Goal: Register for event/course

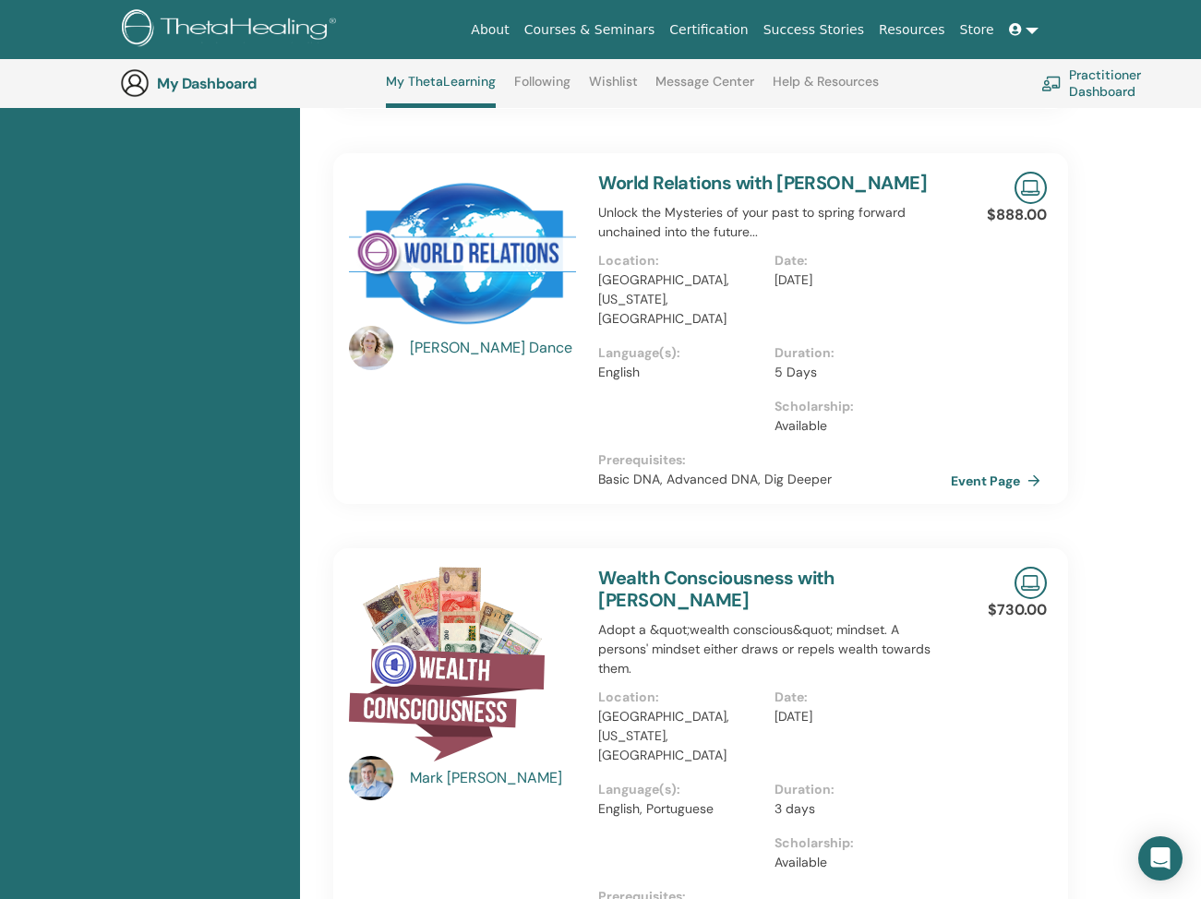
click at [199, 90] on h3 "My Dashboard" at bounding box center [249, 84] width 185 height 18
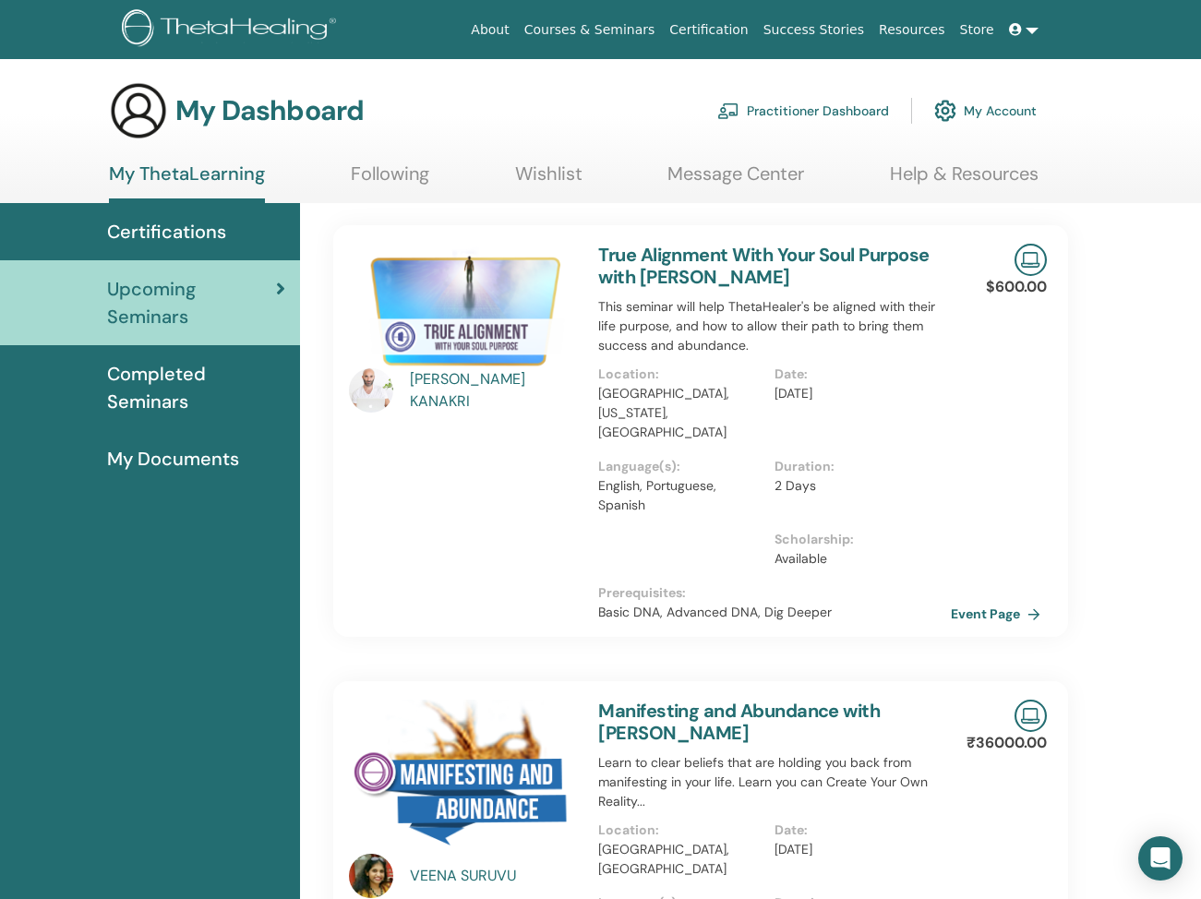
click at [191, 302] on span "Upcoming Seminars" at bounding box center [191, 302] width 169 height 55
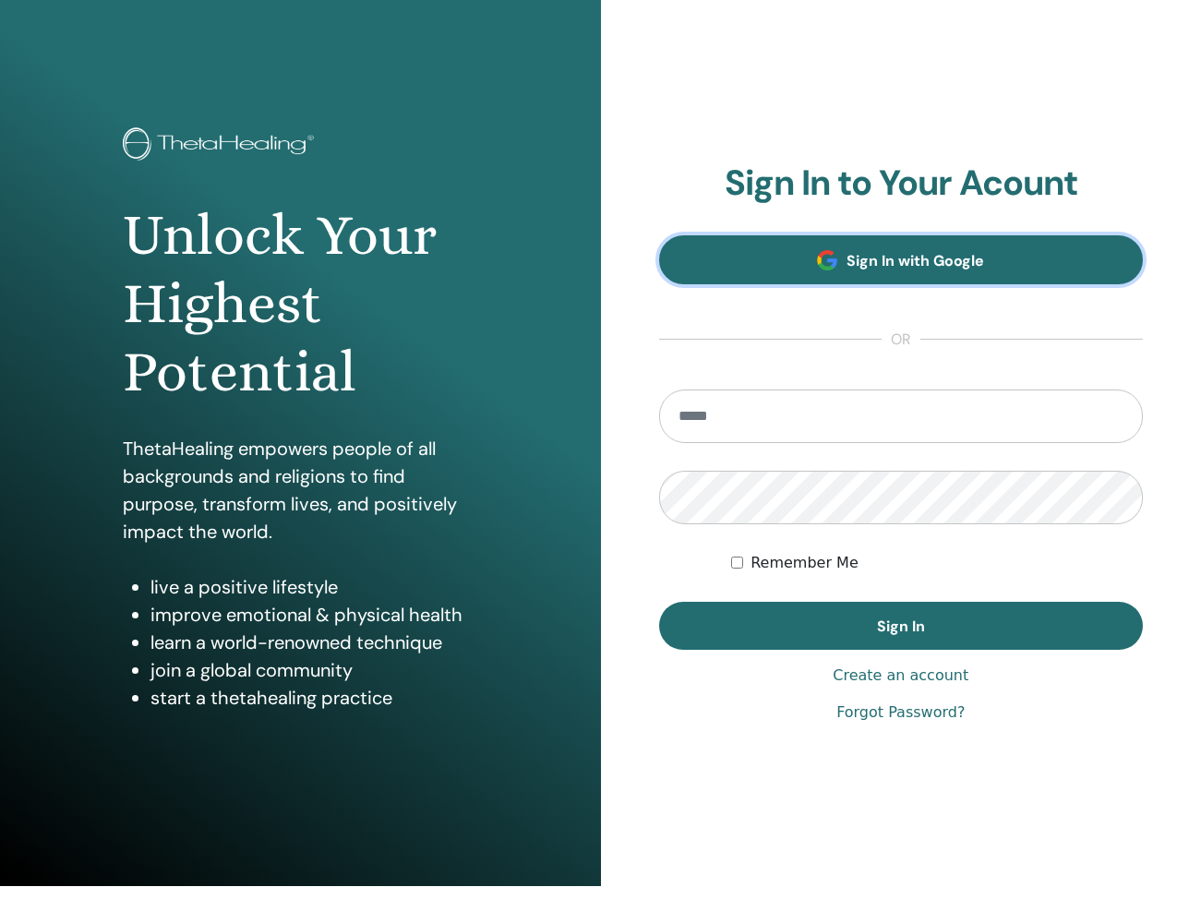
click at [813, 275] on link "Sign In with Google" at bounding box center [901, 259] width 485 height 49
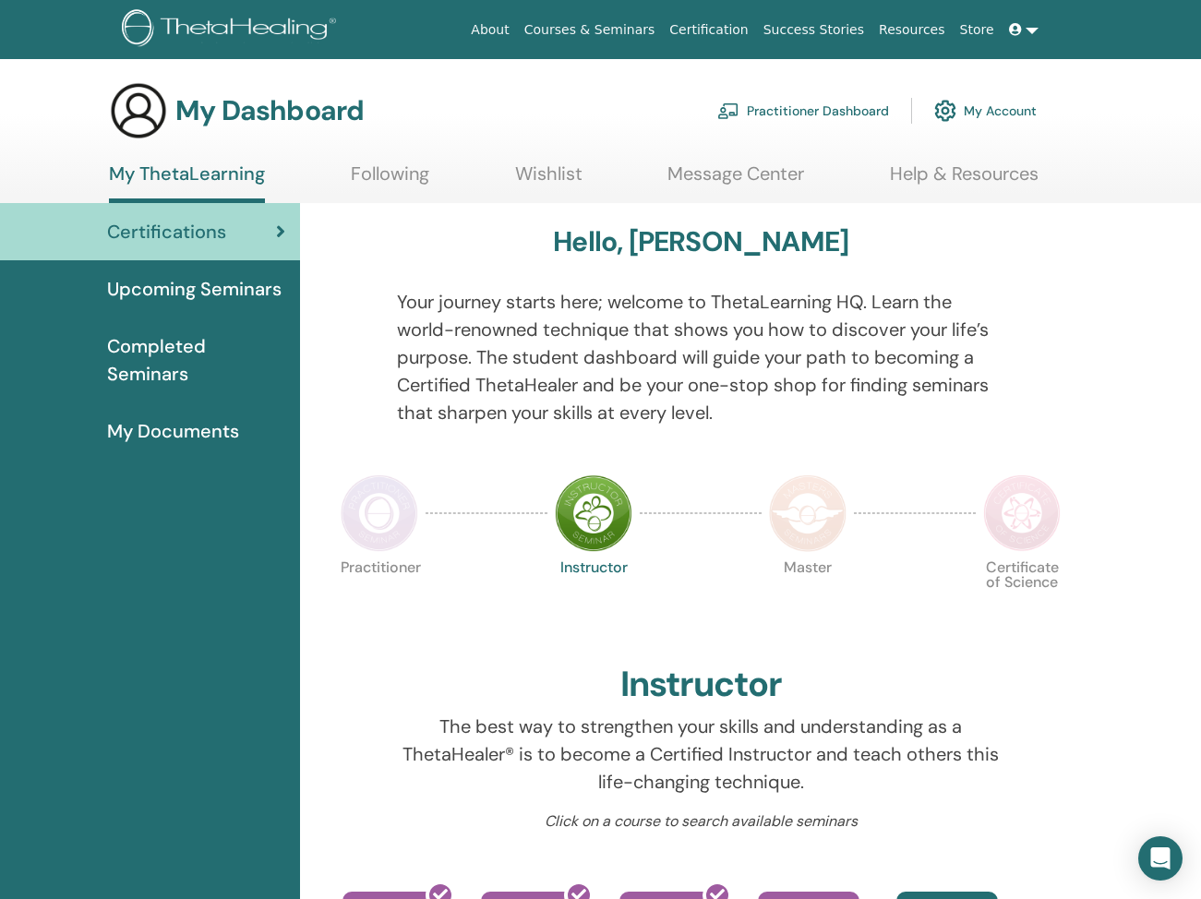
click at [199, 279] on span "Upcoming Seminars" at bounding box center [194, 289] width 175 height 28
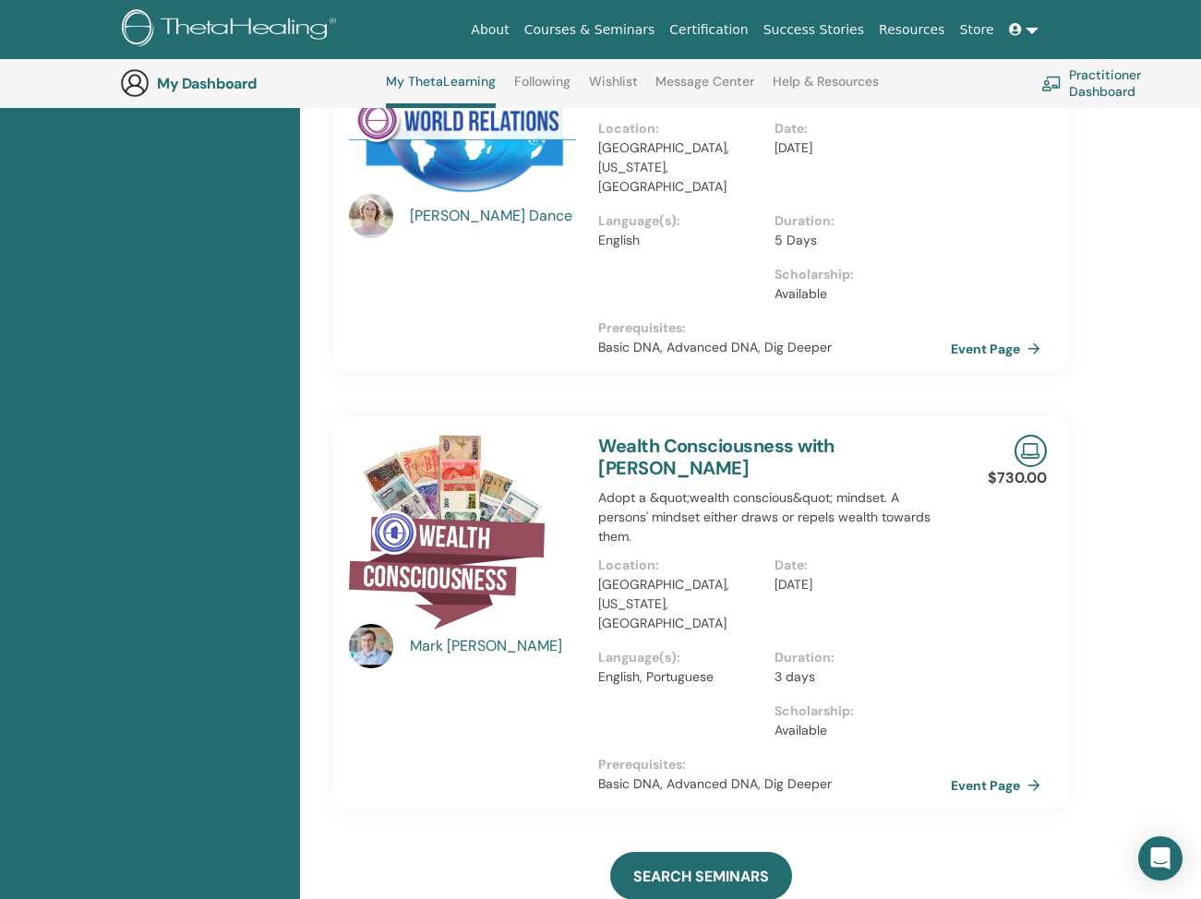
scroll to position [1838, 0]
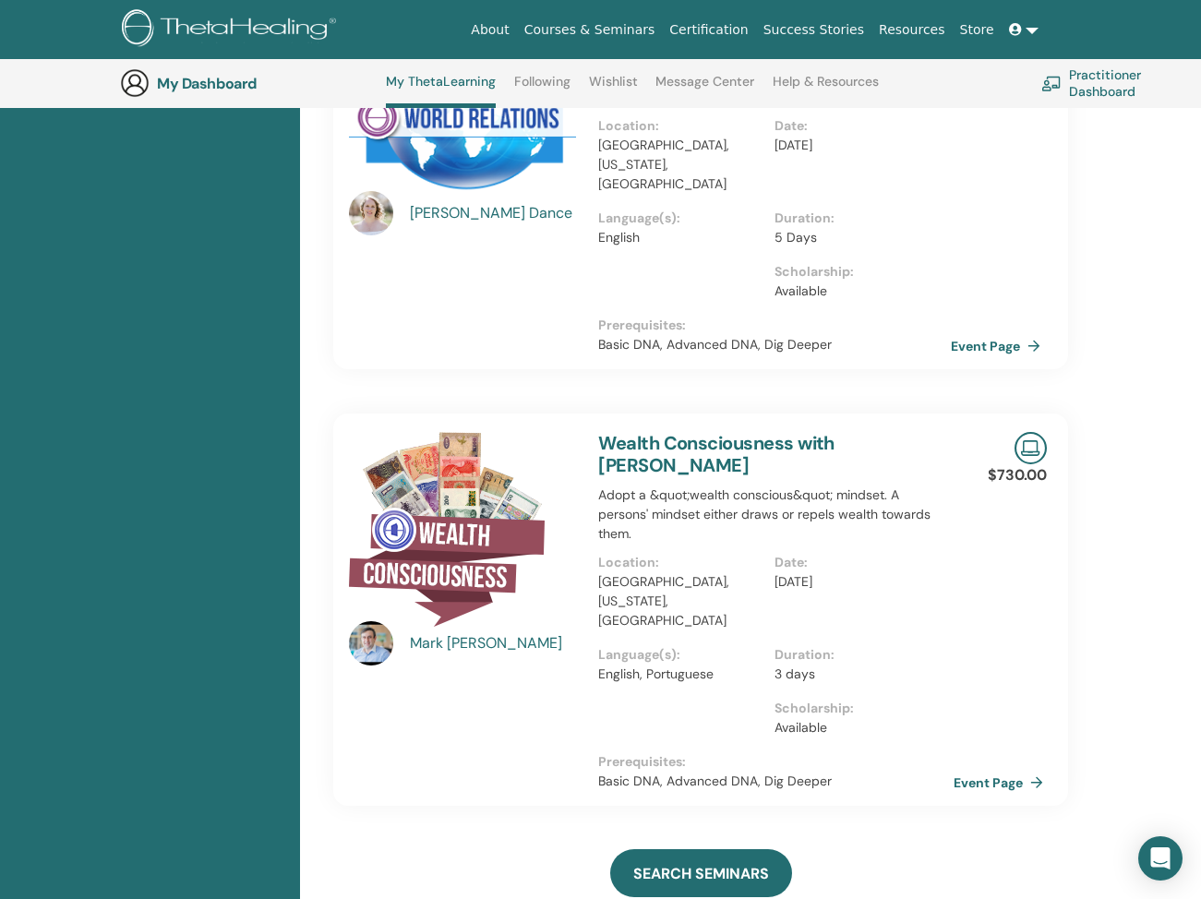
click at [972, 769] on link "Event Page" at bounding box center [1002, 783] width 97 height 28
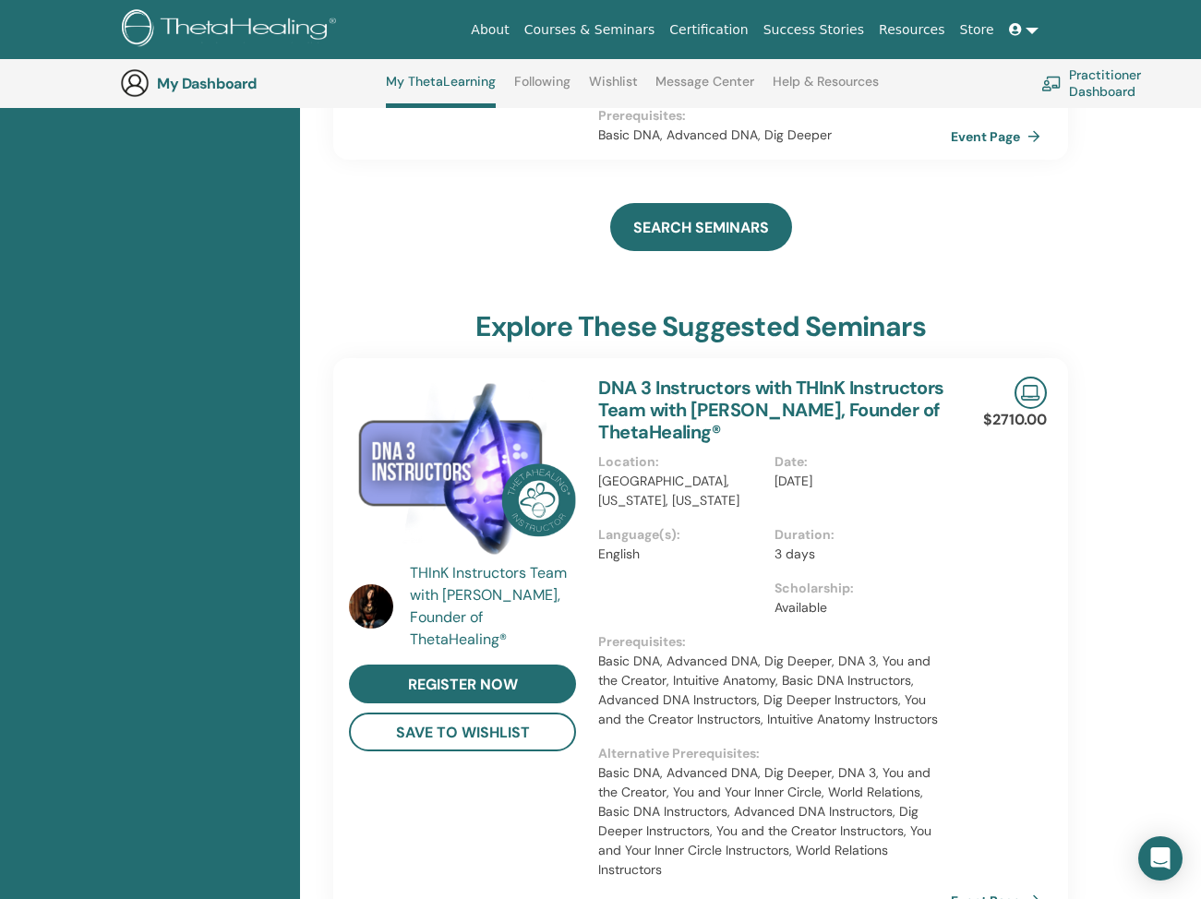
scroll to position [2490, 0]
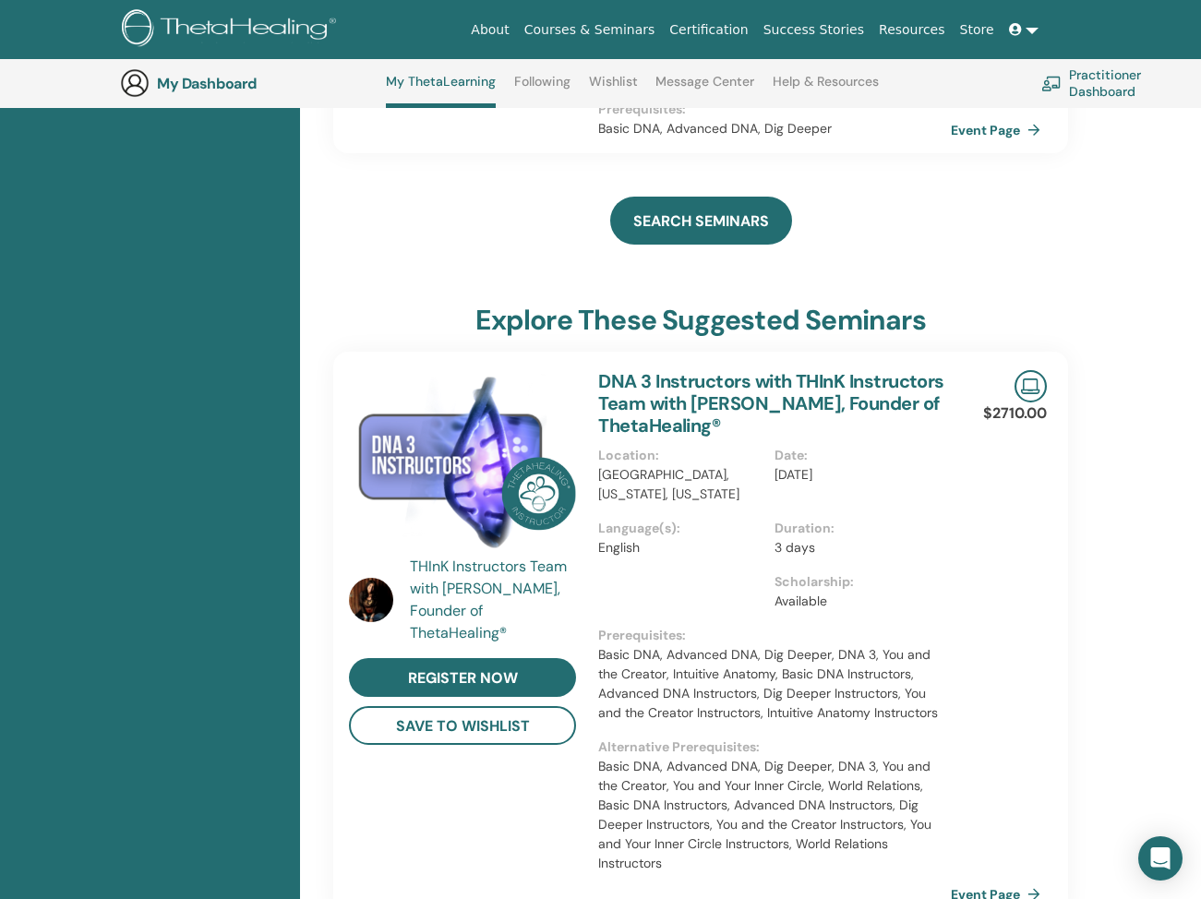
click at [596, 81] on link "Wishlist" at bounding box center [613, 89] width 49 height 30
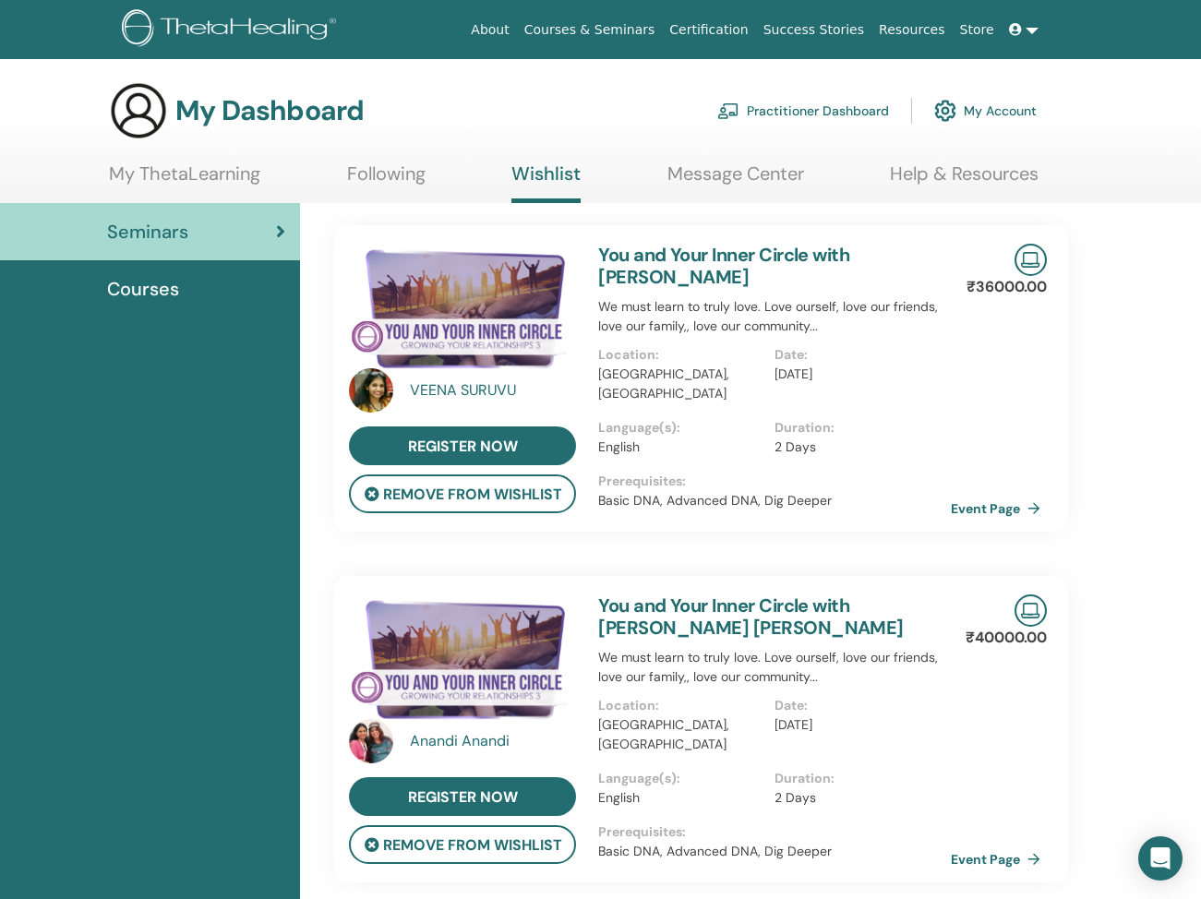
click at [682, 186] on link "Message Center" at bounding box center [736, 181] width 137 height 36
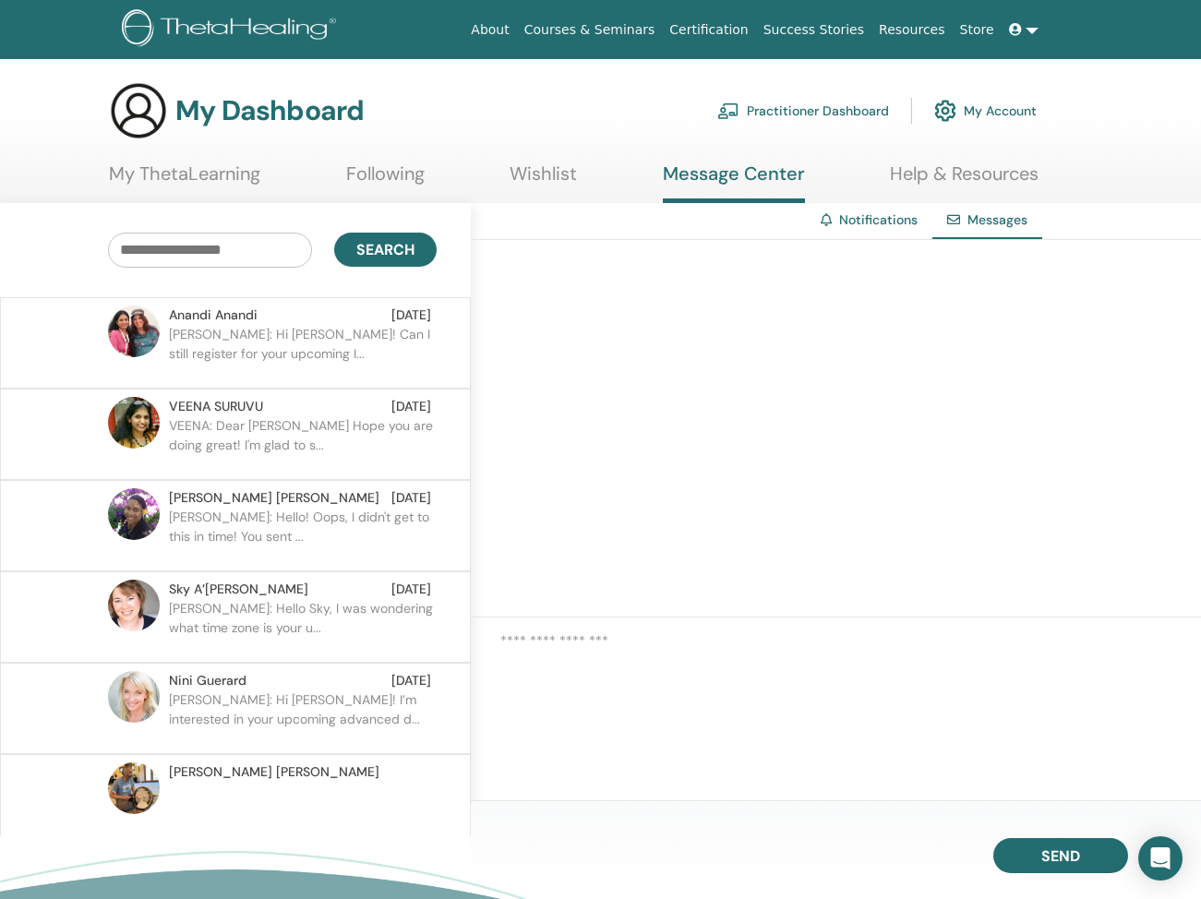
click at [567, 184] on link "Wishlist" at bounding box center [543, 181] width 67 height 36
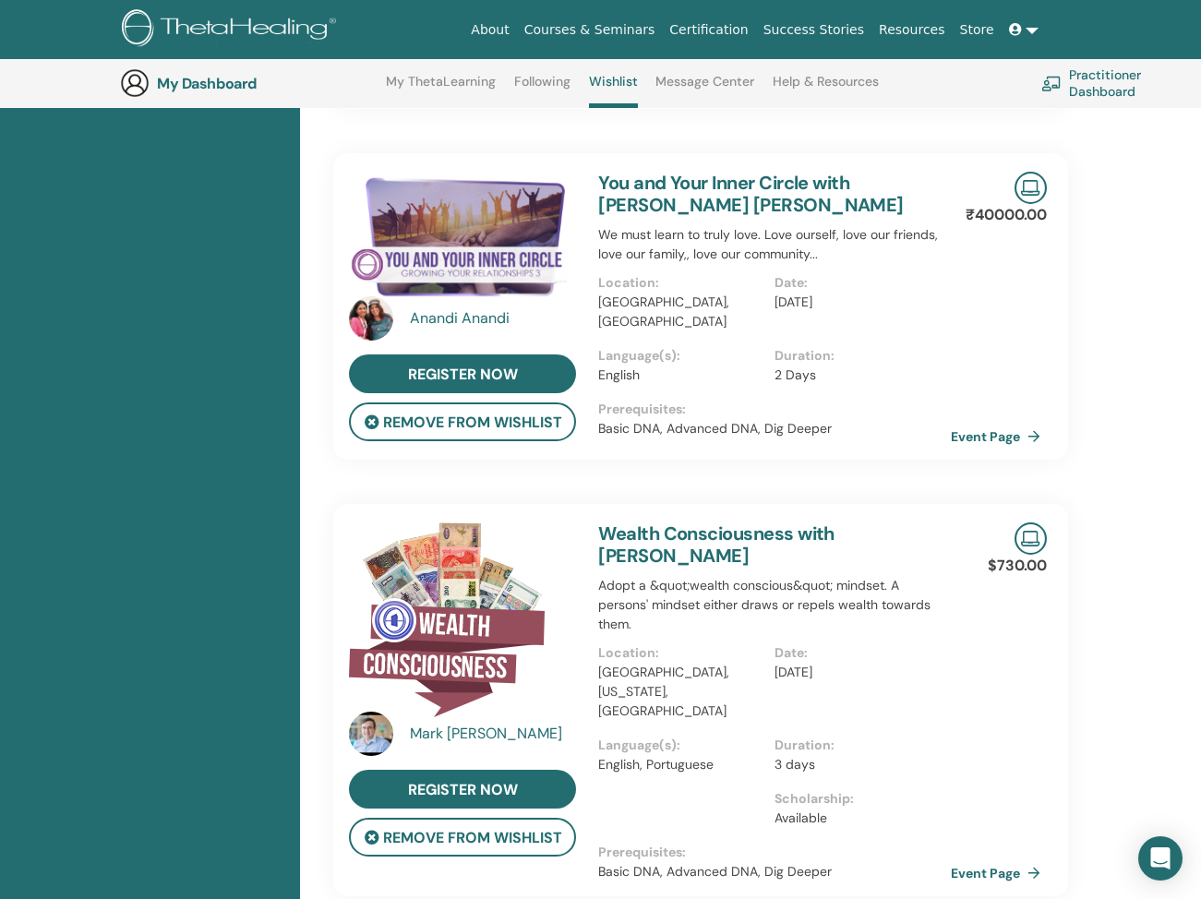
scroll to position [473, 0]
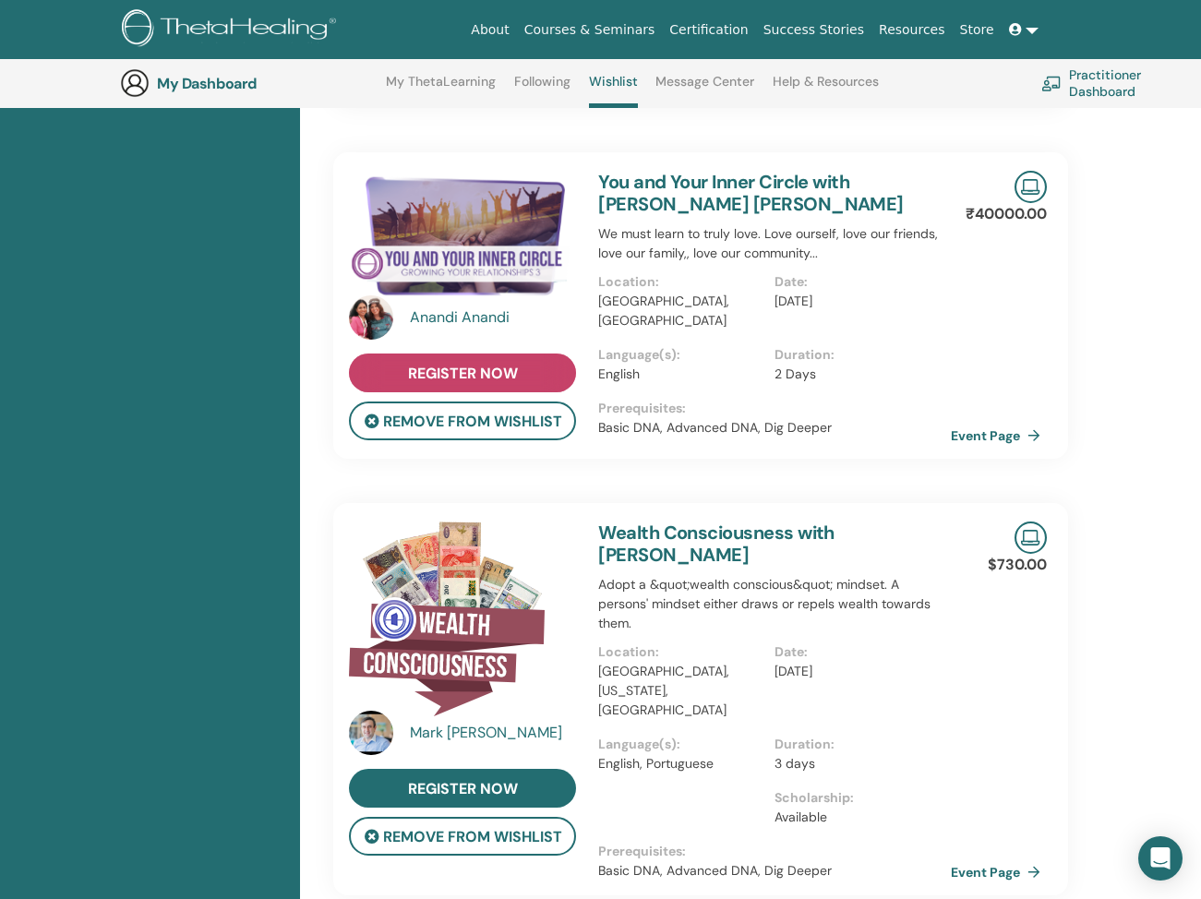
click at [530, 375] on link "register now" at bounding box center [462, 373] width 227 height 39
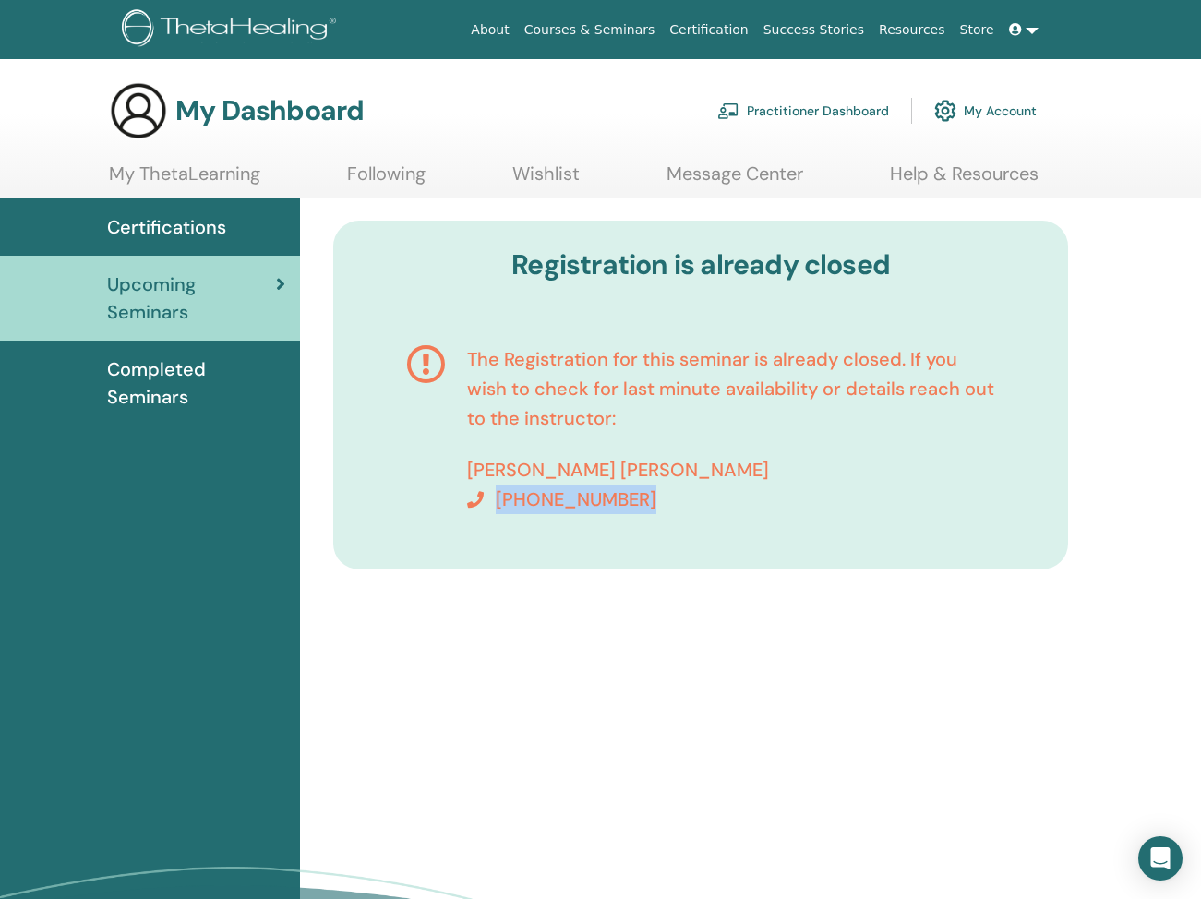
drag, startPoint x: 498, startPoint y: 504, endPoint x: 679, endPoint y: 500, distance: 181.0
click at [679, 504] on p "[PHONE_NUMBER]" at bounding box center [731, 500] width 528 height 30
copy span "[PHONE_NUMBER]"
click at [193, 312] on span "Upcoming Seminars" at bounding box center [191, 298] width 169 height 55
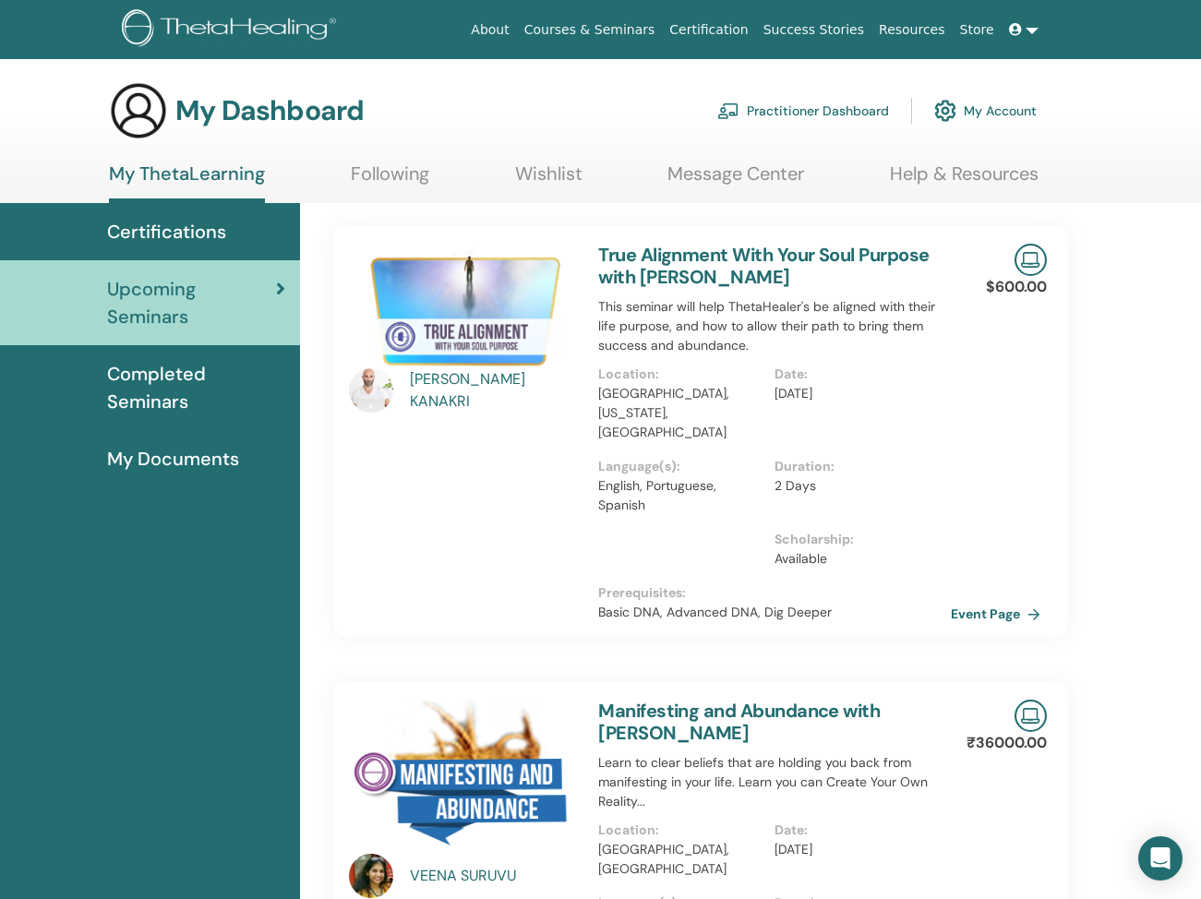
click at [536, 163] on link "Wishlist" at bounding box center [548, 181] width 67 height 36
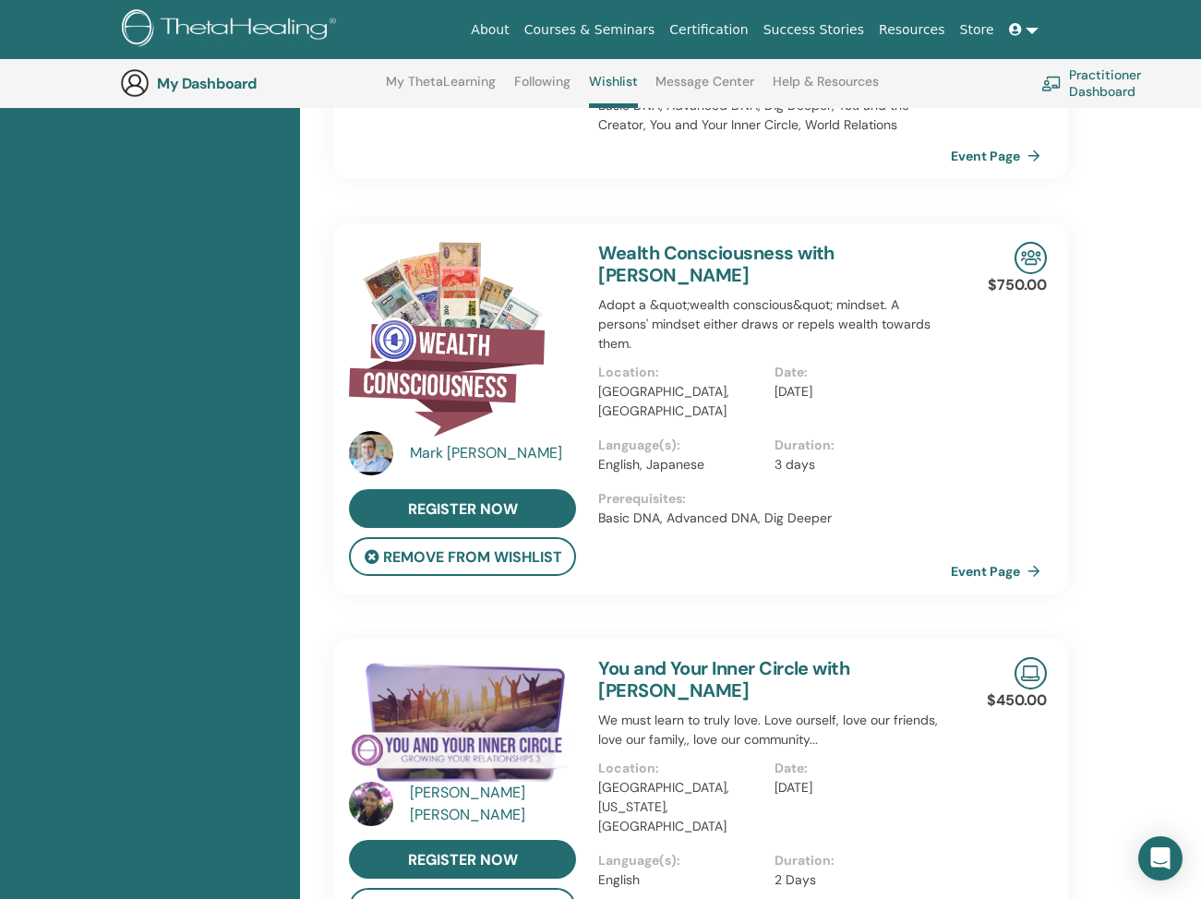
scroll to position [2797, 0]
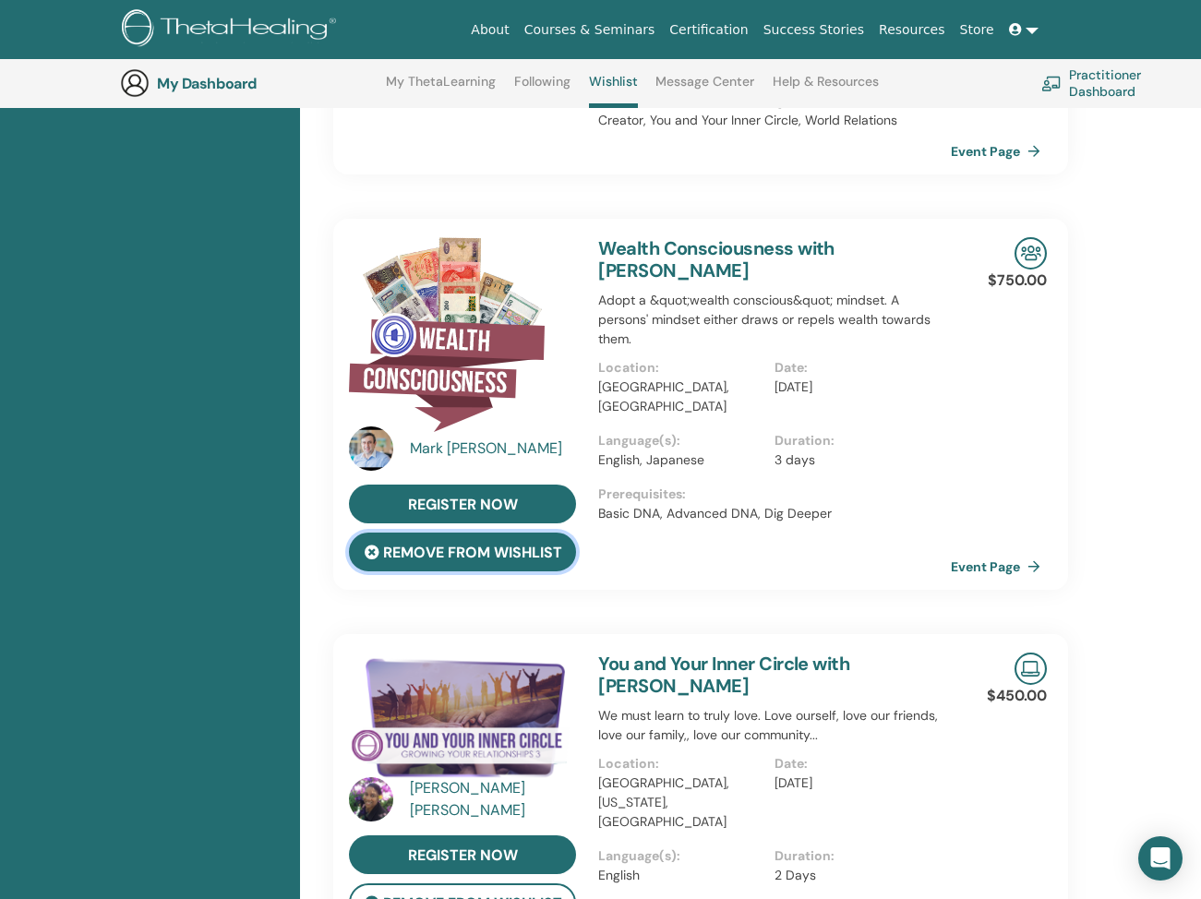
click at [508, 533] on button "remove from wishlist" at bounding box center [462, 552] width 227 height 39
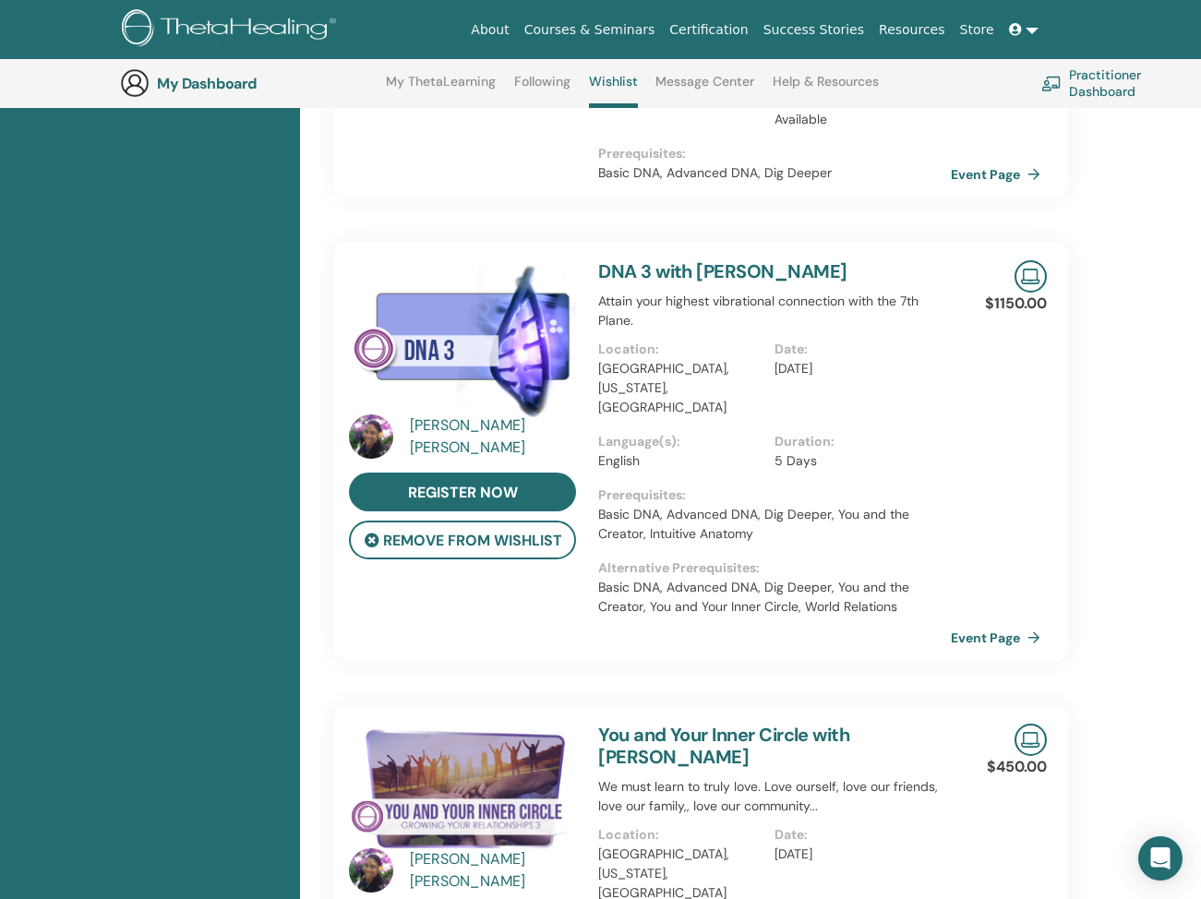
scroll to position [2308, 0]
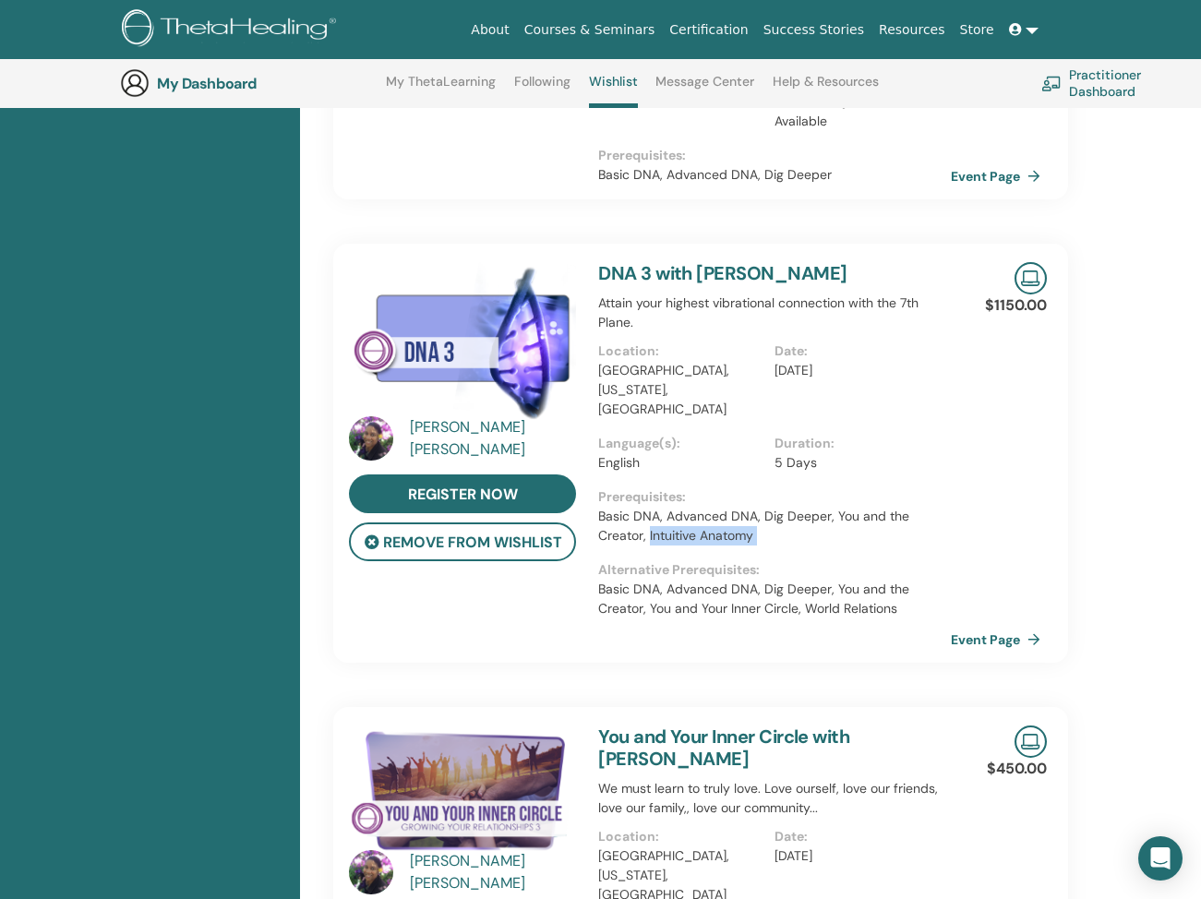
drag, startPoint x: 649, startPoint y: 496, endPoint x: 776, endPoint y: 508, distance: 127.1
click at [776, 508] on div "DNA 3 with [PERSON_NAME] Attain your highest vibrational connection with the 7t…" at bounding box center [774, 453] width 375 height 419
copy p "Intuitive Anatomy"
click at [776, 508] on div "DNA 3 with [PERSON_NAME] Attain your highest vibrational connection with the 7t…" at bounding box center [774, 453] width 375 height 419
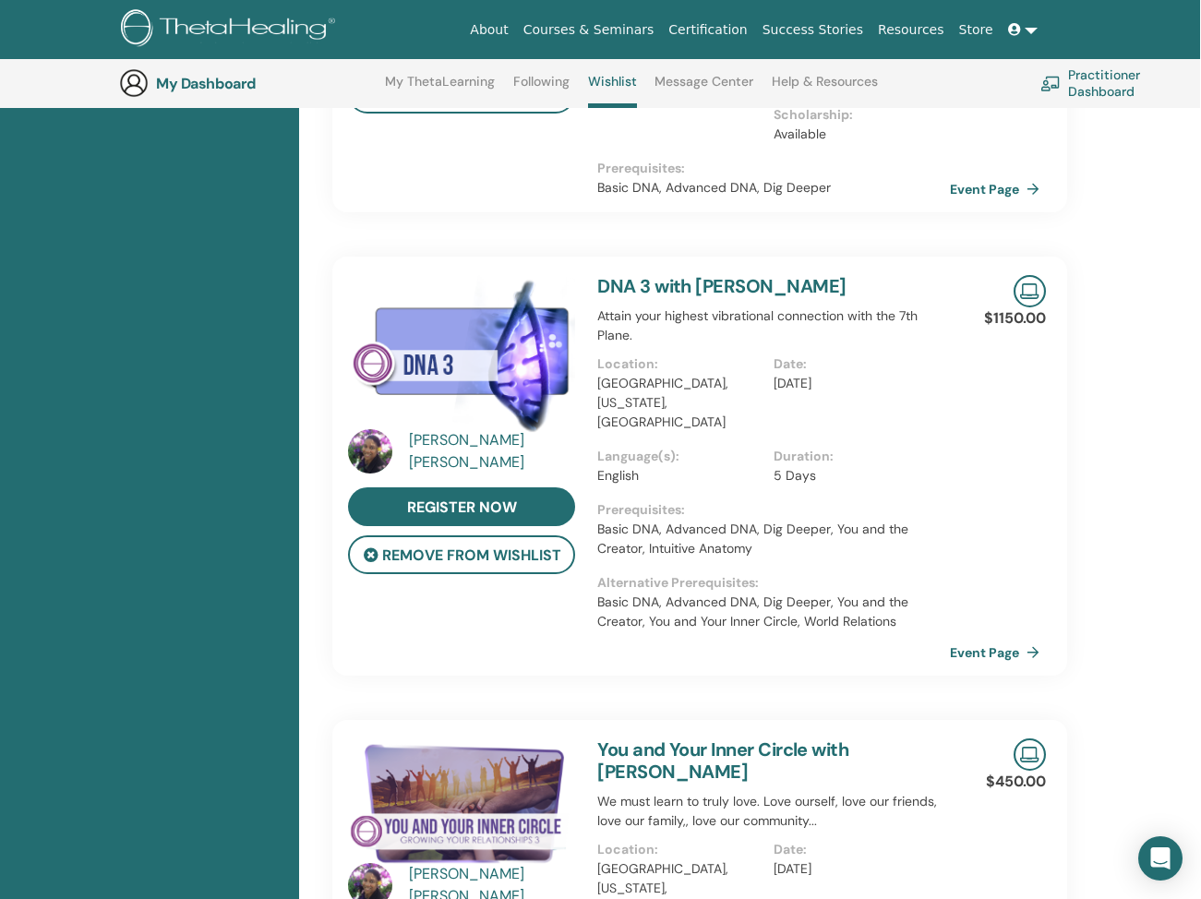
scroll to position [2235, 1]
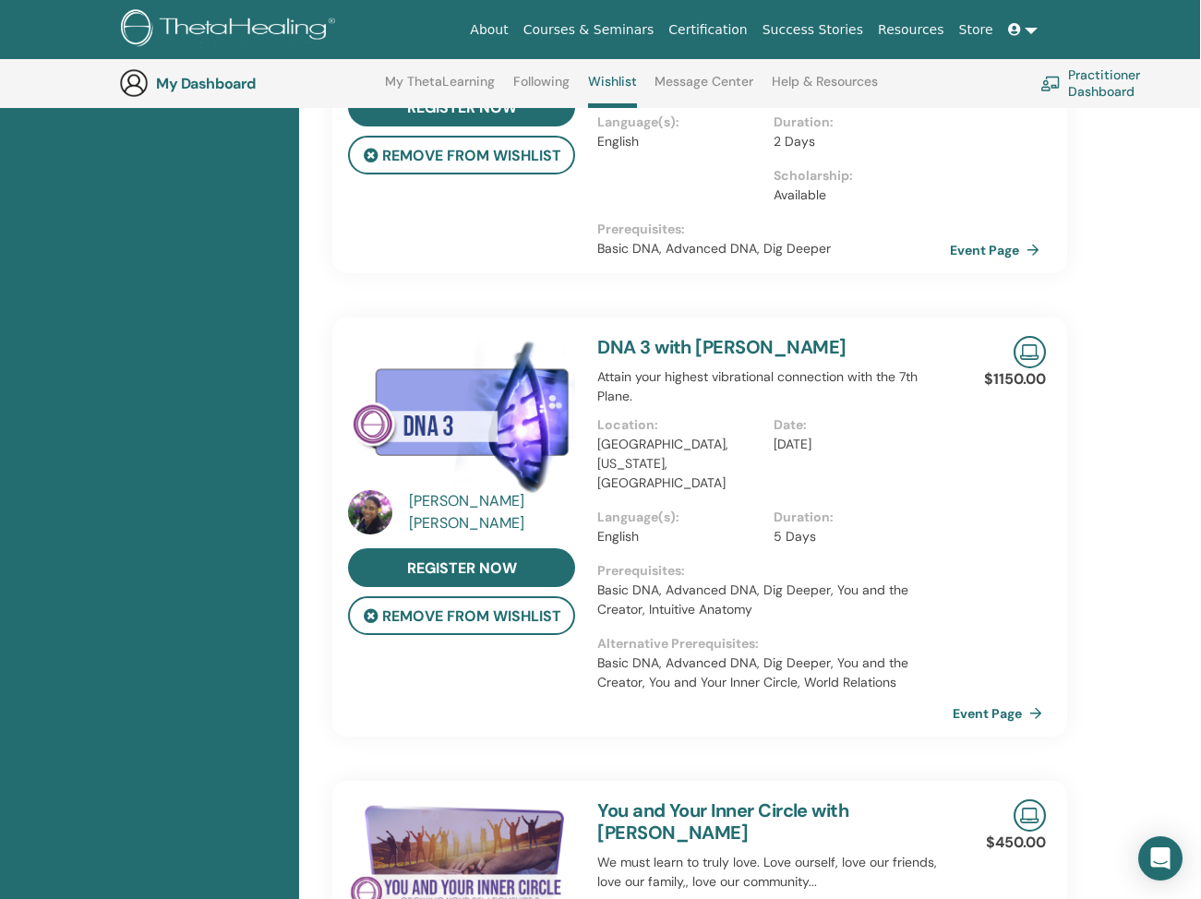
click at [955, 700] on link "Event Page" at bounding box center [1001, 714] width 97 height 28
